Goal: Check status: Check status

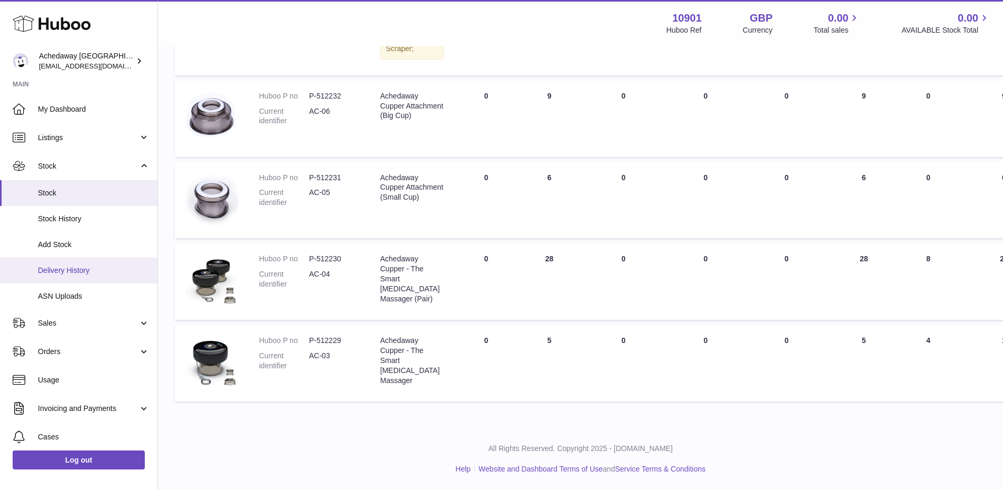
click at [105, 273] on span "Delivery History" at bounding box center [94, 270] width 112 height 10
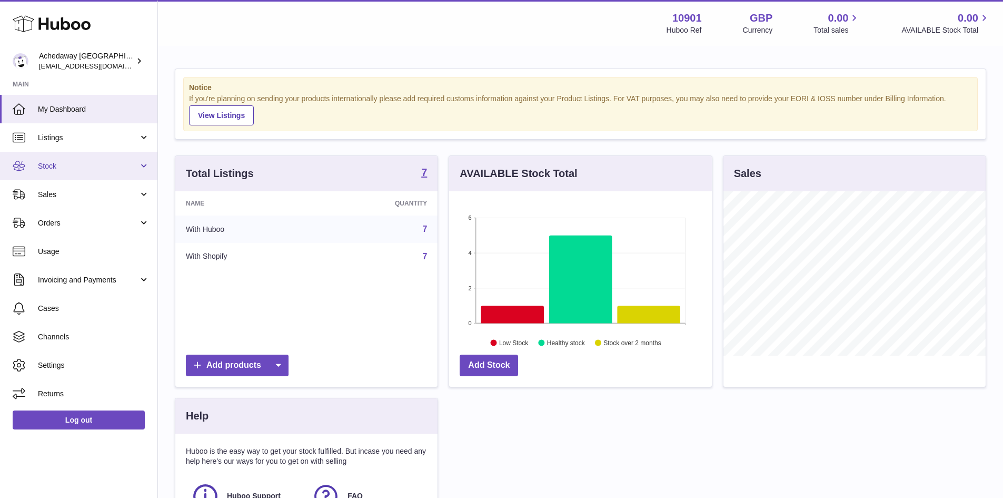
scroll to position [164, 263]
click at [93, 169] on span "Stock" at bounding box center [88, 166] width 101 height 10
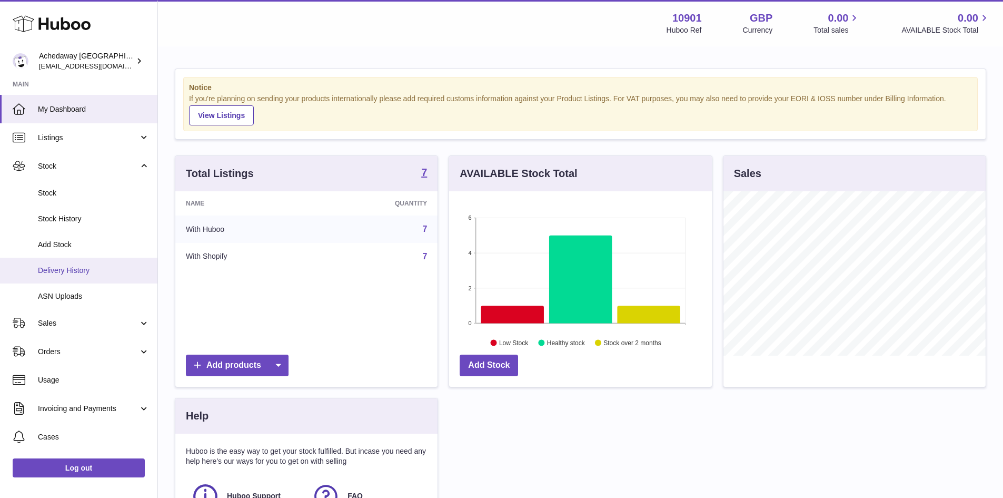
click at [115, 269] on span "Delivery History" at bounding box center [94, 270] width 112 height 10
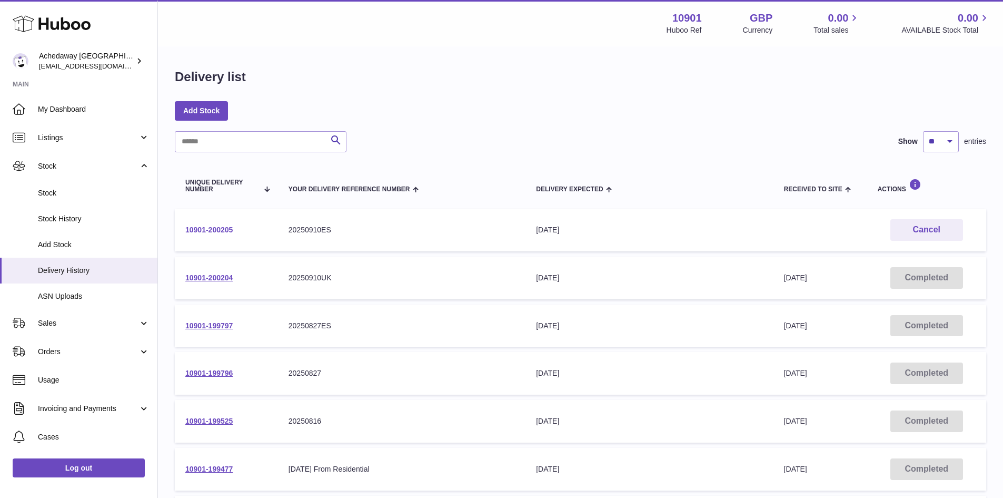
click at [225, 229] on link "10901-200205" at bounding box center [208, 229] width 47 height 8
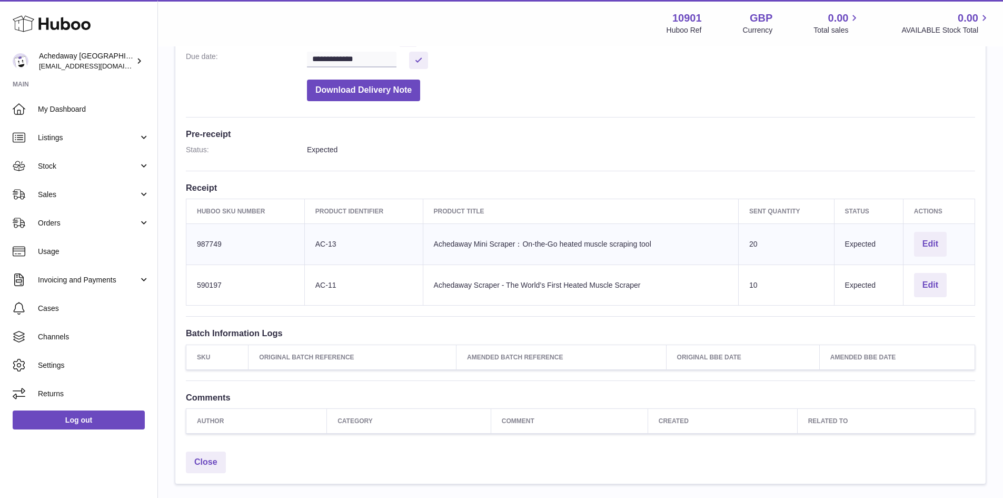
scroll to position [211, 0]
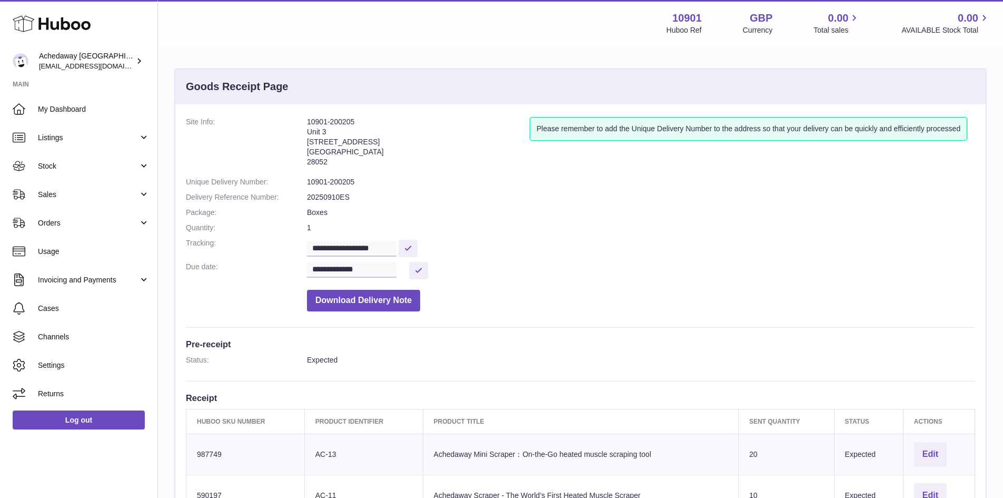
scroll to position [211, 0]
